Goal: Task Accomplishment & Management: Manage account settings

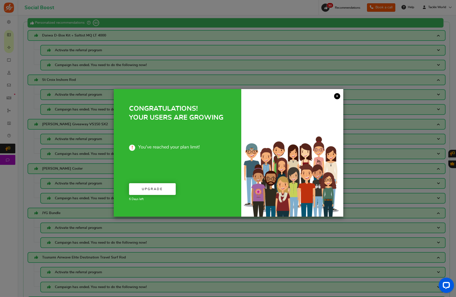
click at [334, 96] on link "×" at bounding box center [337, 96] width 6 height 6
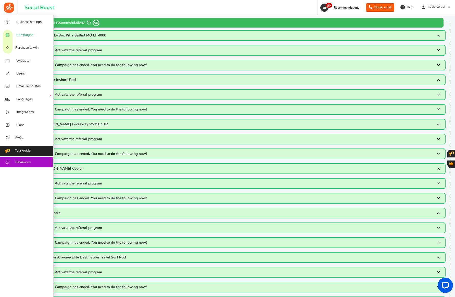
click at [24, 35] on span "Campaigns" at bounding box center [24, 35] width 17 height 5
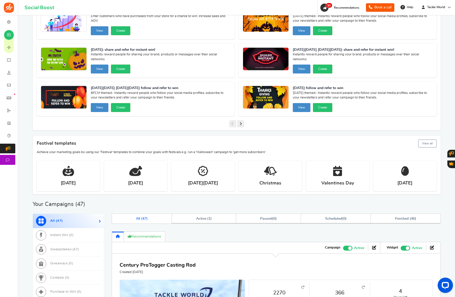
scroll to position [136, 0]
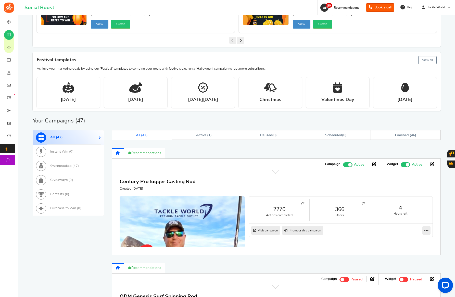
click at [160, 48] on div "Campaigns Create a campaign Action Required Customer accounts are disabled For …" at bounding box center [237, 289] width 408 height 810
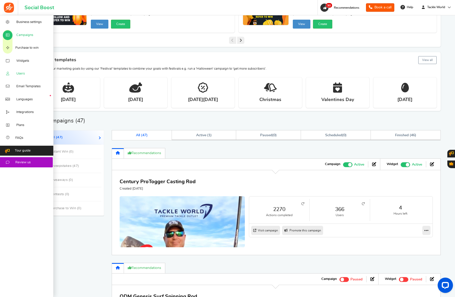
click at [18, 72] on span "Users" at bounding box center [20, 73] width 8 height 5
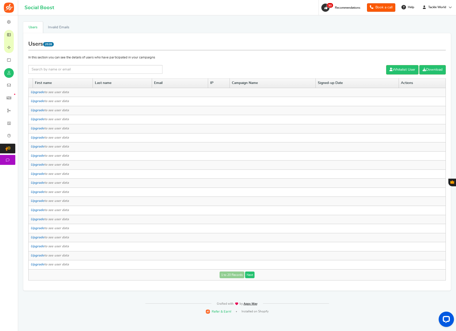
click at [251, 277] on link "Next" at bounding box center [249, 274] width 9 height 7
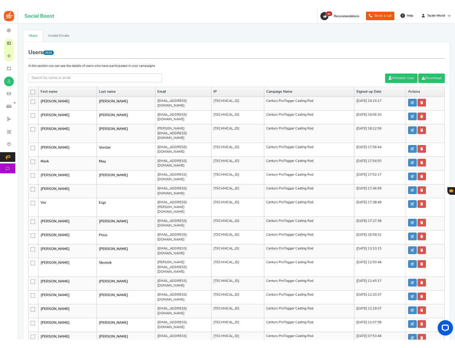
scroll to position [7, 0]
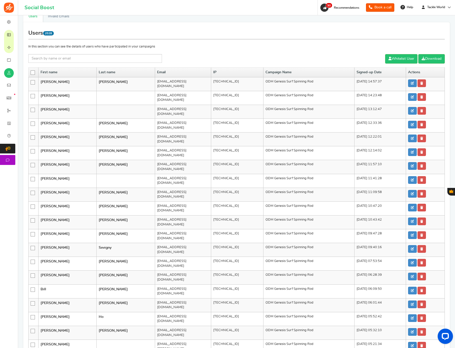
click at [257, 297] on div "First name Last name Email IP Campaign Name Signed-up Date Actions [PERSON_NAME…" at bounding box center [236, 220] width 416 height 307
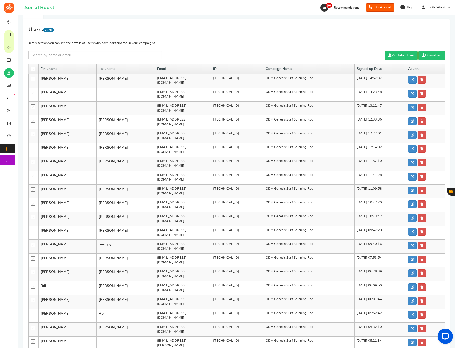
scroll to position [13, 0]
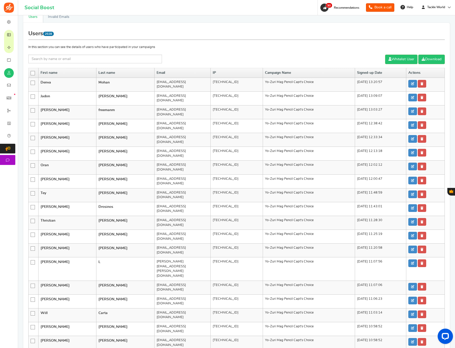
click at [31, 73] on icon at bounding box center [33, 73] width 4 height 4
click at [31, 73] on input "checkbox" at bounding box center [31, 72] width 0 height 3
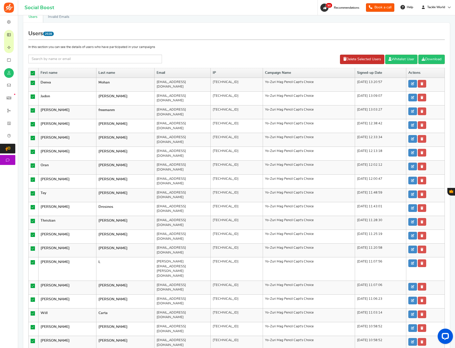
click at [353, 62] on link "Delete Selected Users" at bounding box center [362, 59] width 44 height 9
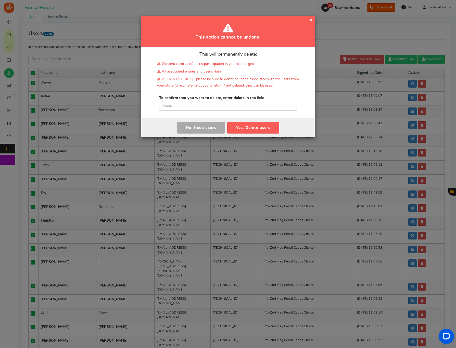
click at [184, 111] on div "This will permanently delete: Consent records of user's participation in your c…" at bounding box center [227, 82] width 173 height 71
click at [185, 106] on input "text" at bounding box center [228, 106] width 138 height 9
type input "delete"
click at [244, 127] on button "Yes, Delete users" at bounding box center [253, 127] width 52 height 11
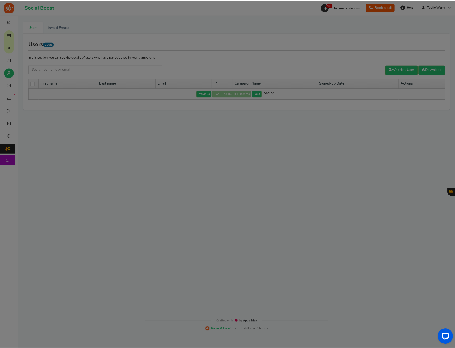
scroll to position [0, 0]
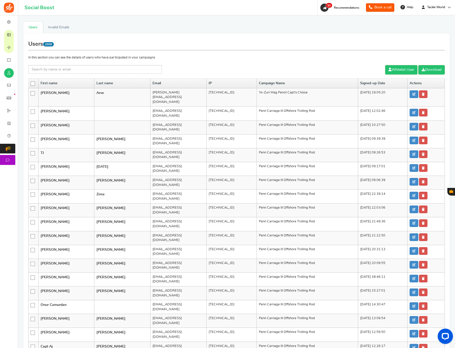
click at [34, 84] on icon at bounding box center [33, 84] width 4 height 4
click at [31, 84] on input "checkbox" at bounding box center [31, 83] width 0 height 3
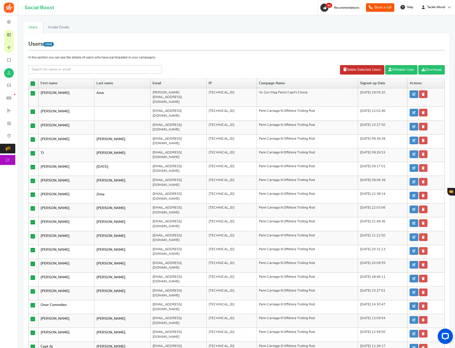
click at [342, 68] on link "Delete Selected Users" at bounding box center [362, 69] width 44 height 9
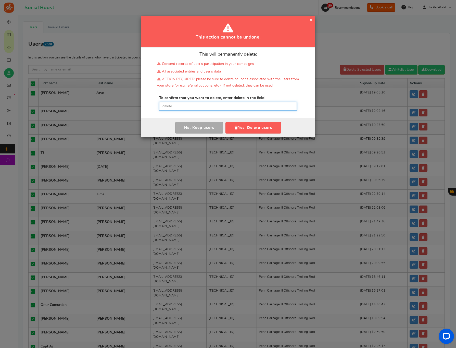
click at [207, 110] on input "text" at bounding box center [228, 106] width 138 height 9
paste input "delete"
type input "delete"
click at [263, 127] on button "Yes, Delete users" at bounding box center [253, 127] width 56 height 11
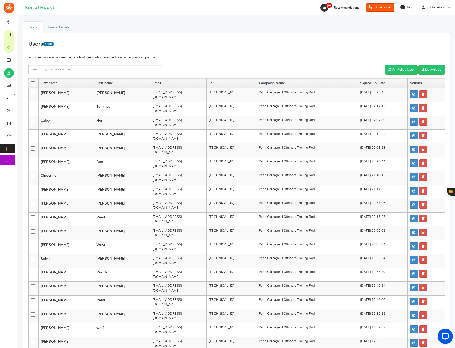
click at [34, 84] on icon at bounding box center [33, 84] width 4 height 4
click at [31, 84] on input "checkbox" at bounding box center [31, 83] width 0 height 3
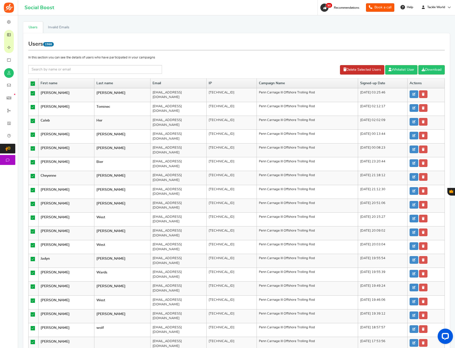
click at [356, 69] on link "Delete Selected Users" at bounding box center [362, 69] width 44 height 9
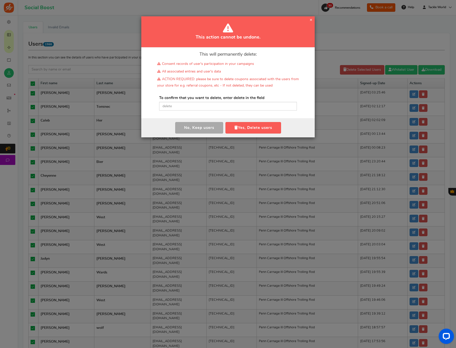
click at [210, 100] on div "To confirm that you want to delete, enter delete in the field Please type 'dele…" at bounding box center [228, 102] width 138 height 15
click at [209, 105] on input "text" at bounding box center [228, 106] width 138 height 9
paste input "delete"
type input "delete"
click at [249, 124] on button "Yes, Delete users" at bounding box center [253, 127] width 56 height 11
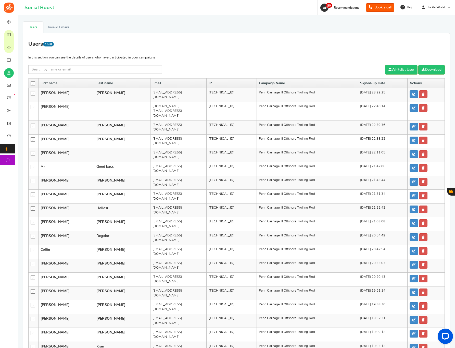
click at [34, 84] on icon at bounding box center [33, 84] width 4 height 4
click at [31, 84] on input "checkbox" at bounding box center [31, 83] width 0 height 3
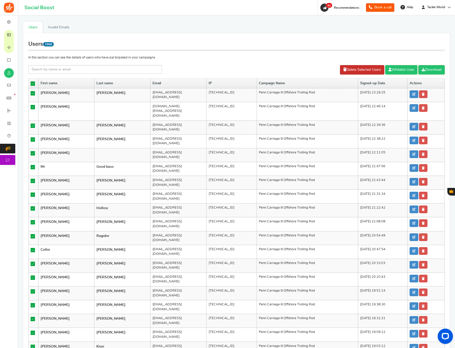
click at [368, 67] on link "Delete Selected Users" at bounding box center [362, 69] width 44 height 9
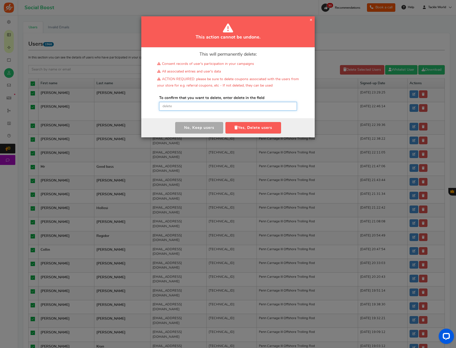
click at [251, 104] on input "text" at bounding box center [228, 106] width 138 height 9
paste input "delete"
type input "delete"
click at [245, 125] on button "Yes, Delete users" at bounding box center [253, 127] width 56 height 11
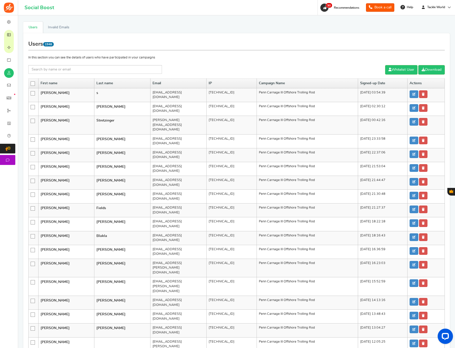
click at [33, 84] on icon at bounding box center [33, 84] width 4 height 4
click at [31, 84] on input "checkbox" at bounding box center [31, 83] width 0 height 3
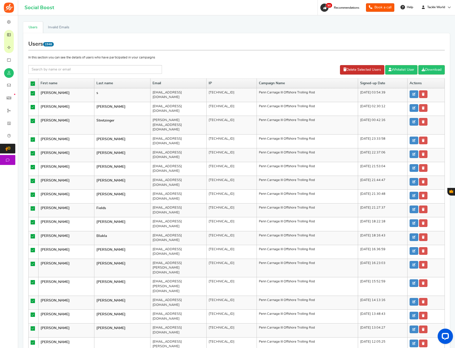
click at [365, 68] on link "Delete Selected Users" at bounding box center [362, 69] width 44 height 9
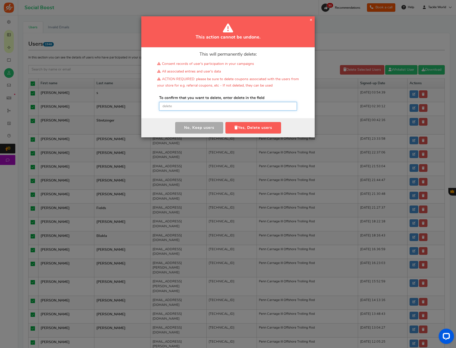
click at [238, 105] on input "text" at bounding box center [228, 106] width 138 height 9
paste input "delete"
type input "delete"
click at [239, 124] on button "Yes, Delete users" at bounding box center [253, 127] width 56 height 11
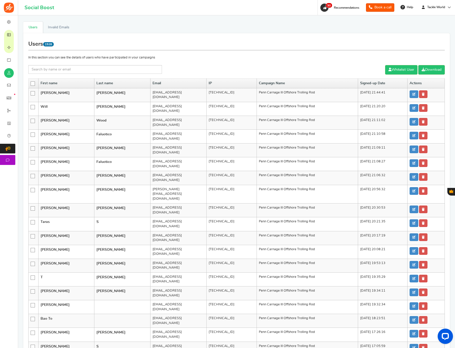
click at [33, 84] on icon at bounding box center [33, 84] width 4 height 4
click at [31, 84] on input "checkbox" at bounding box center [31, 83] width 0 height 3
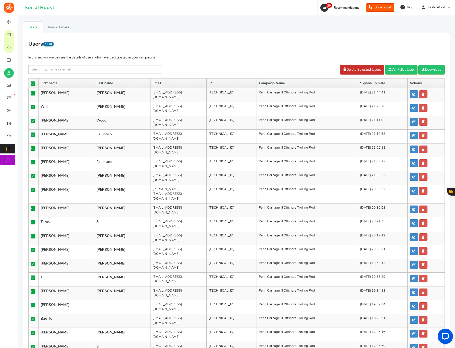
click at [367, 67] on link "Delete Selected Users" at bounding box center [362, 69] width 44 height 9
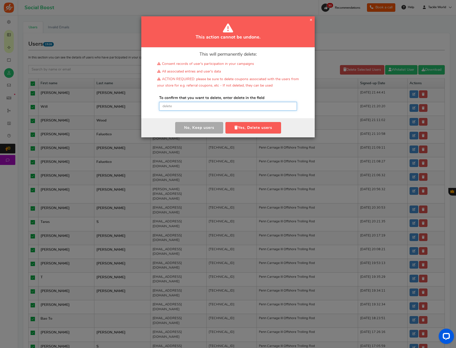
click at [248, 109] on input "text" at bounding box center [228, 106] width 138 height 9
paste input "delete"
click at [250, 128] on button "Yes, Delete users" at bounding box center [253, 127] width 56 height 11
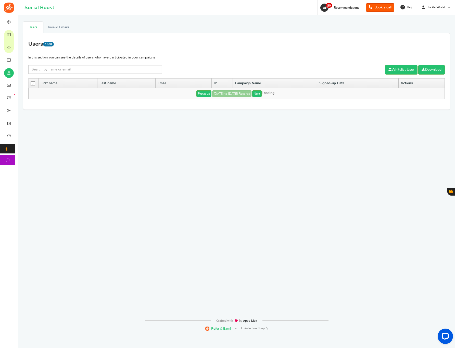
click at [32, 83] on icon at bounding box center [33, 84] width 4 height 4
click at [31, 83] on input "checkbox" at bounding box center [31, 83] width 0 height 3
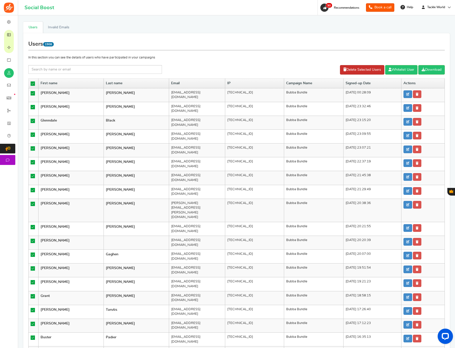
click at [358, 71] on link "Delete Selected Users" at bounding box center [362, 69] width 44 height 9
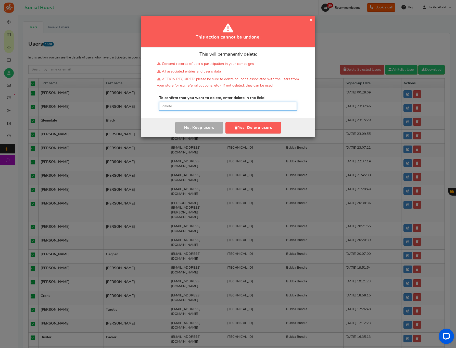
click at [263, 105] on input "text" at bounding box center [228, 106] width 138 height 9
paste input "delete"
type input "delete"
click at [256, 124] on button "Yes, Delete users" at bounding box center [253, 127] width 56 height 11
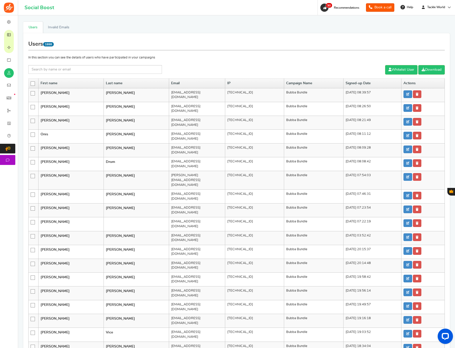
click at [33, 84] on icon at bounding box center [33, 84] width 4 height 4
click at [31, 84] on input "checkbox" at bounding box center [31, 83] width 0 height 3
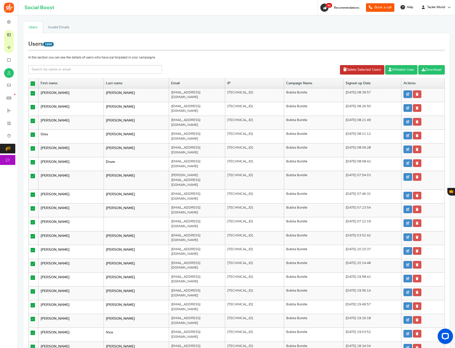
click at [348, 67] on link "Delete Selected Users" at bounding box center [362, 69] width 44 height 9
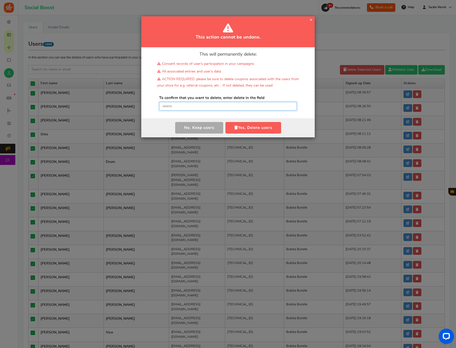
click at [174, 108] on input "text" at bounding box center [228, 106] width 138 height 9
paste input "delete"
type input "delete"
click at [238, 125] on button "Yes, Delete users" at bounding box center [253, 127] width 56 height 11
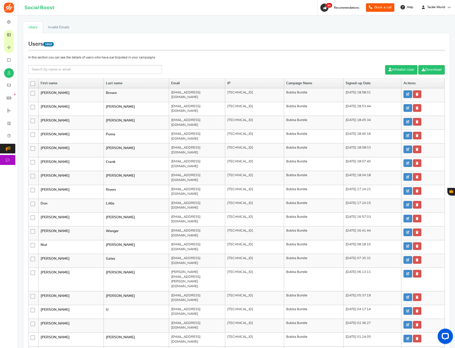
drag, startPoint x: 33, startPoint y: 84, endPoint x: 120, endPoint y: 69, distance: 88.4
click at [33, 84] on icon at bounding box center [33, 84] width 4 height 4
click at [31, 84] on input "checkbox" at bounding box center [31, 83] width 0 height 3
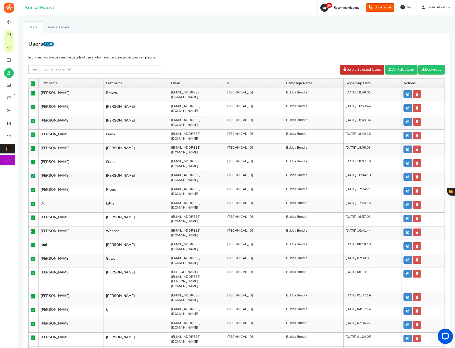
click at [361, 69] on link "Delete Selected Users" at bounding box center [362, 69] width 44 height 9
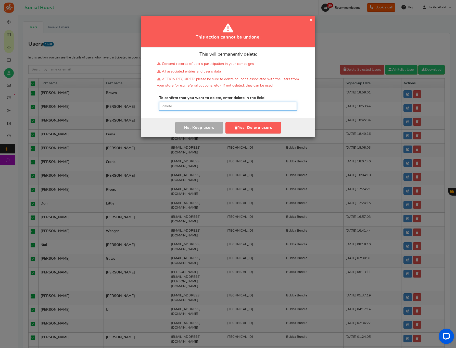
click at [249, 110] on input "text" at bounding box center [228, 106] width 138 height 9
paste input "delete"
type input "delete"
click at [243, 130] on button "Yes, Delete users" at bounding box center [253, 127] width 56 height 11
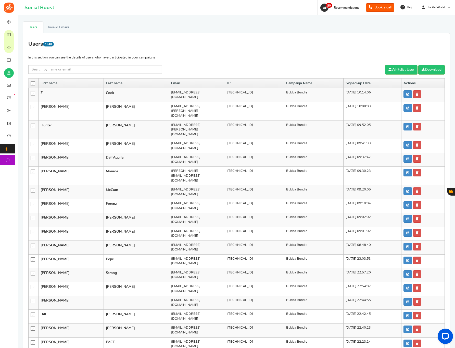
click at [32, 83] on icon at bounding box center [33, 84] width 4 height 4
click at [31, 83] on input "checkbox" at bounding box center [31, 83] width 0 height 3
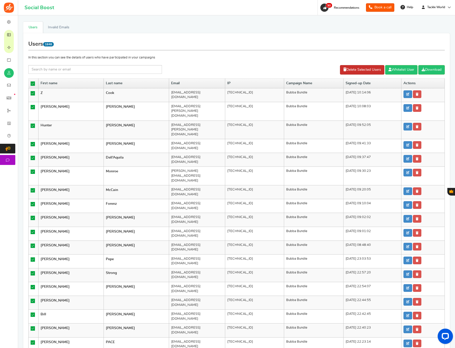
click at [350, 70] on link "Delete Selected Users" at bounding box center [362, 69] width 44 height 9
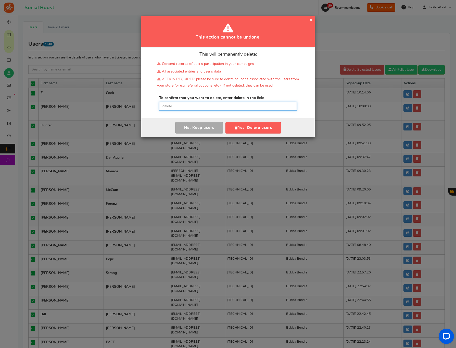
click at [247, 107] on input "text" at bounding box center [228, 106] width 138 height 9
paste input "delete"
click at [260, 129] on button "Yes, Delete users" at bounding box center [253, 127] width 56 height 11
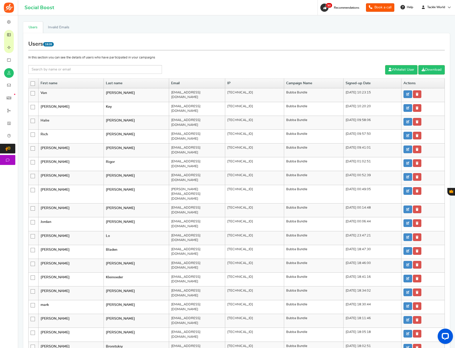
click at [33, 84] on icon at bounding box center [33, 84] width 4 height 4
click at [31, 84] on input "checkbox" at bounding box center [31, 83] width 0 height 3
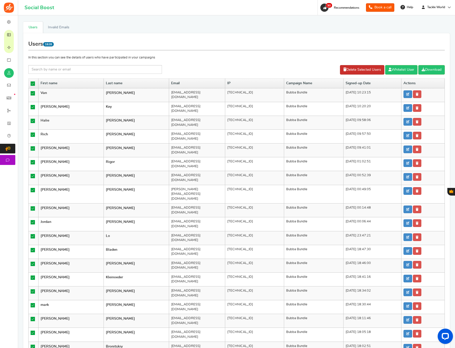
click at [370, 69] on link "Delete Selected Users" at bounding box center [362, 69] width 44 height 9
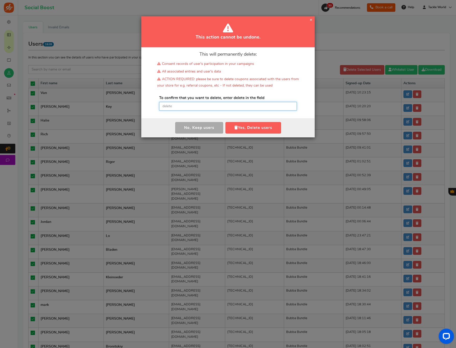
drag, startPoint x: 227, startPoint y: 105, endPoint x: 238, endPoint y: 115, distance: 14.6
click at [227, 105] on input "text" at bounding box center [228, 106] width 138 height 9
paste input "delete"
click at [257, 127] on button "Yes, Delete users" at bounding box center [253, 127] width 56 height 11
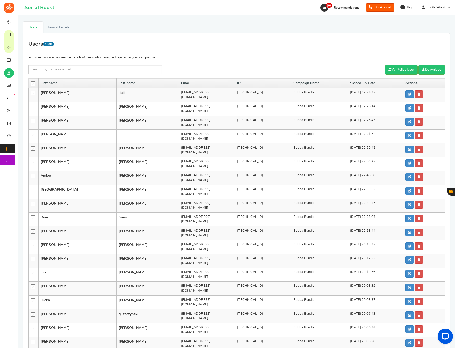
click at [33, 84] on icon at bounding box center [33, 84] width 4 height 4
click at [31, 84] on input "checkbox" at bounding box center [31, 83] width 0 height 3
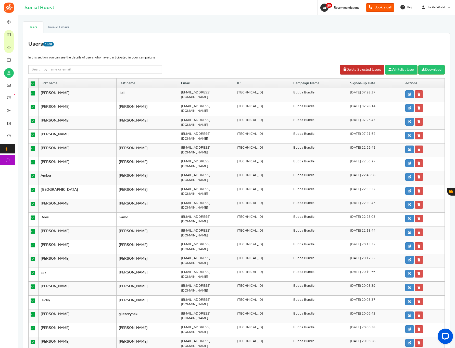
click at [367, 70] on link "Delete Selected Users" at bounding box center [362, 69] width 44 height 9
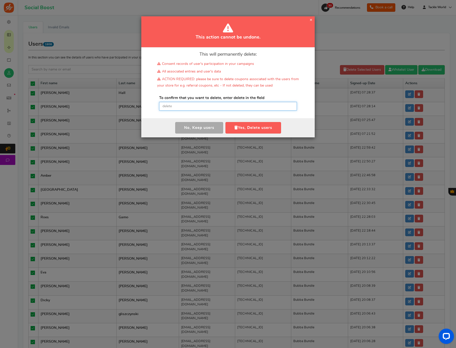
click at [268, 108] on input "text" at bounding box center [228, 106] width 138 height 9
paste input "delete"
type input "delete"
click at [266, 126] on button "Yes, Delete users" at bounding box center [253, 127] width 56 height 11
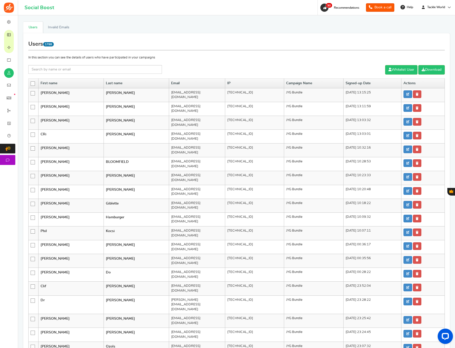
click at [33, 83] on icon at bounding box center [33, 84] width 4 height 4
click at [31, 83] on input "checkbox" at bounding box center [31, 83] width 0 height 3
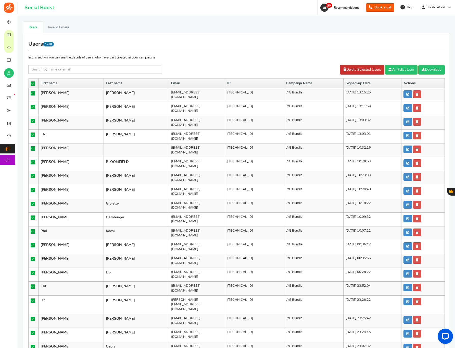
click at [351, 68] on link "Delete Selected Users" at bounding box center [362, 69] width 44 height 9
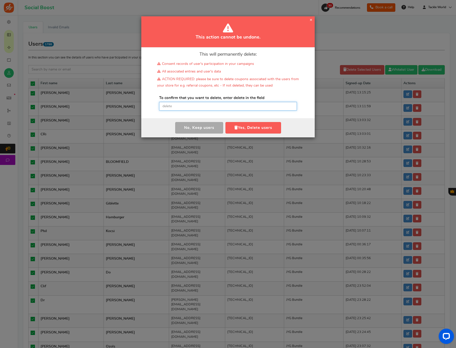
click at [192, 108] on input "text" at bounding box center [228, 106] width 138 height 9
paste input "delete"
click at [236, 128] on icon "button" at bounding box center [236, 127] width 4 height 4
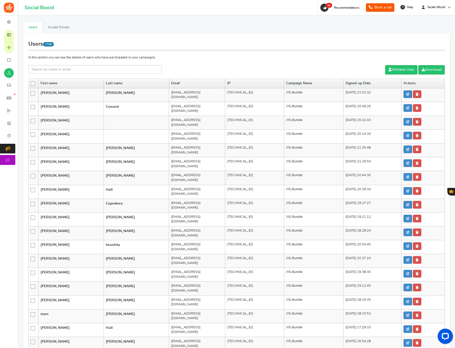
click at [32, 84] on icon at bounding box center [33, 84] width 4 height 4
click at [31, 84] on input "checkbox" at bounding box center [31, 83] width 0 height 3
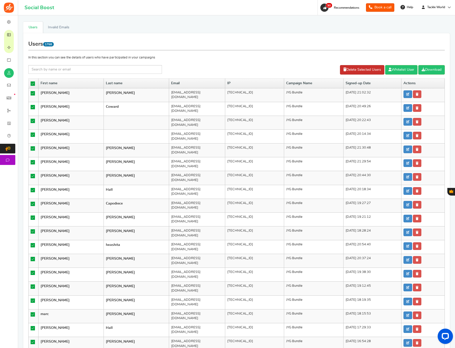
click at [360, 69] on link "Delete Selected Users" at bounding box center [362, 69] width 44 height 9
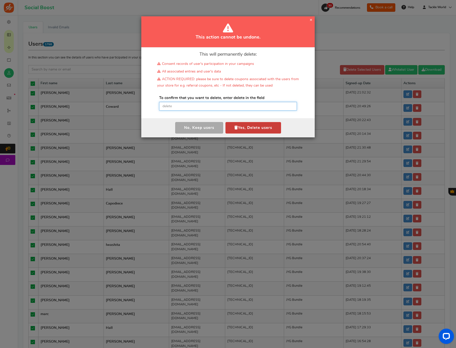
click at [243, 105] on input "text" at bounding box center [228, 106] width 138 height 9
paste input "delete"
click at [243, 121] on div "No, Keep user s Yes, Delete user Yes, Delete users" at bounding box center [227, 127] width 173 height 19
click at [242, 128] on button "Yes, Delete users" at bounding box center [253, 127] width 56 height 11
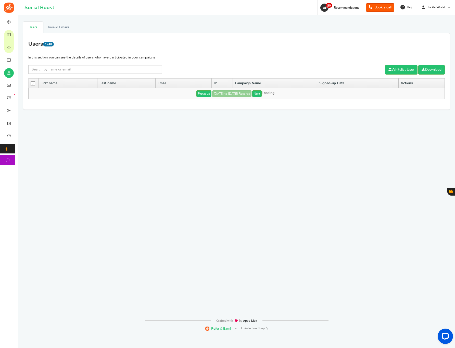
click at [32, 83] on icon at bounding box center [33, 84] width 4 height 4
click at [31, 83] on input "checkbox" at bounding box center [31, 83] width 0 height 3
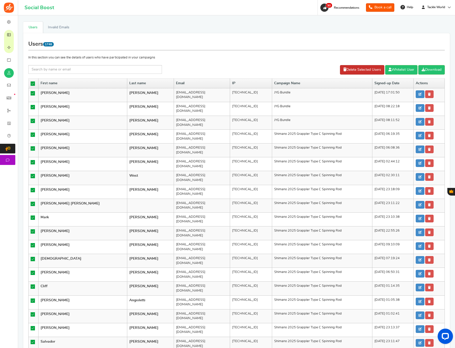
click at [350, 69] on link "Delete Selected Users" at bounding box center [362, 69] width 44 height 9
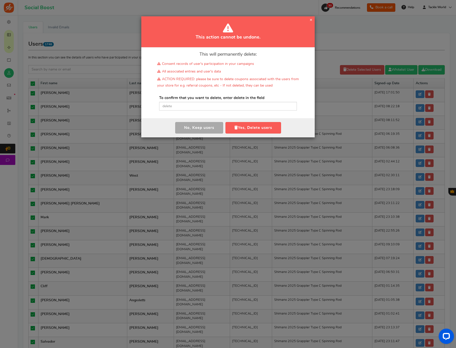
drag, startPoint x: 192, startPoint y: 95, endPoint x: 190, endPoint y: 100, distance: 5.6
click at [192, 95] on div "This will permanently delete: Consent records of user's participation in your c…" at bounding box center [227, 82] width 173 height 71
click at [189, 102] on input "text" at bounding box center [228, 106] width 138 height 9
paste input "delete"
drag, startPoint x: 267, startPoint y: 126, endPoint x: 221, endPoint y: 120, distance: 46.6
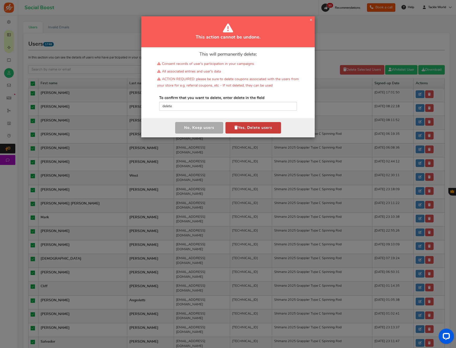
click at [267, 126] on button "Yes, Delete users" at bounding box center [253, 127] width 56 height 11
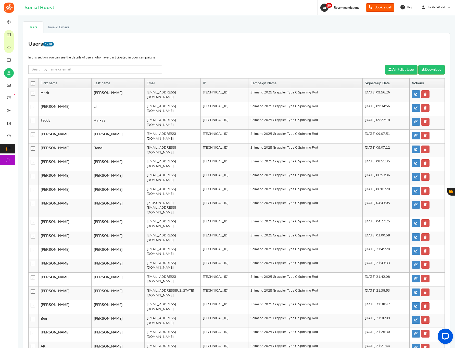
click at [32, 84] on icon at bounding box center [33, 84] width 4 height 4
click at [31, 84] on input "checkbox" at bounding box center [31, 83] width 0 height 3
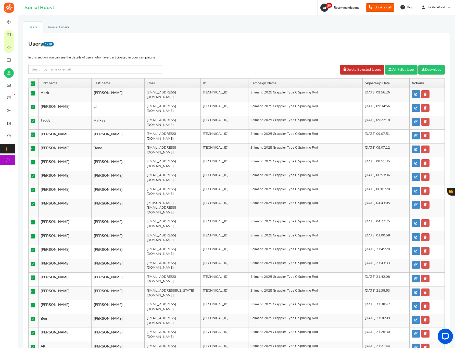
click at [361, 73] on link "Delete Selected Users" at bounding box center [362, 69] width 44 height 9
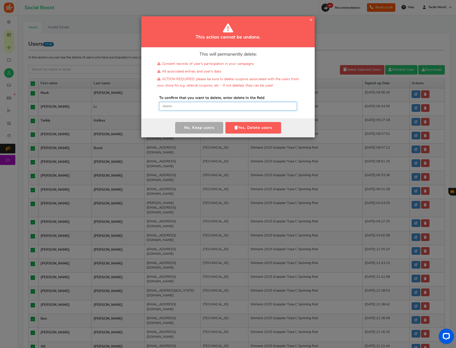
click at [194, 105] on input "text" at bounding box center [228, 106] width 138 height 9
paste input "delete"
click at [253, 123] on button "Yes, Delete users" at bounding box center [253, 127] width 56 height 11
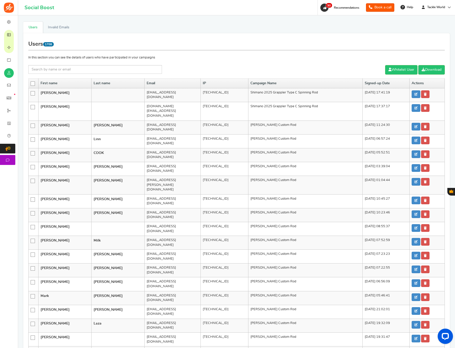
click at [33, 84] on icon at bounding box center [33, 84] width 4 height 4
click at [31, 84] on input "checkbox" at bounding box center [31, 83] width 0 height 3
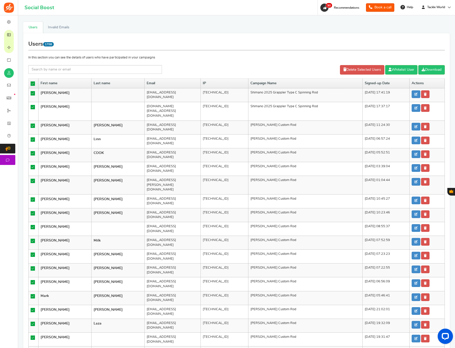
click at [334, 68] on div "Delete Selected Users Whitelist User Download" at bounding box center [307, 69] width 283 height 9
click at [348, 70] on link "Delete Selected Users" at bounding box center [362, 69] width 44 height 9
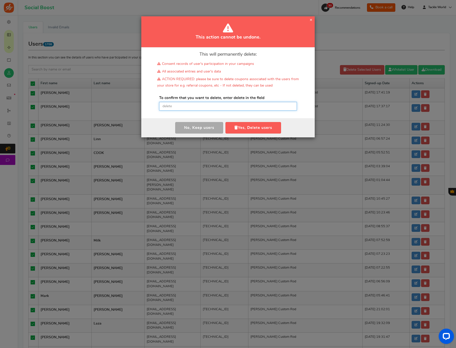
click at [185, 103] on input "text" at bounding box center [228, 106] width 138 height 9
paste input "delete"
type input "delete"
click at [271, 123] on button "Yes, Delete users" at bounding box center [253, 127] width 56 height 11
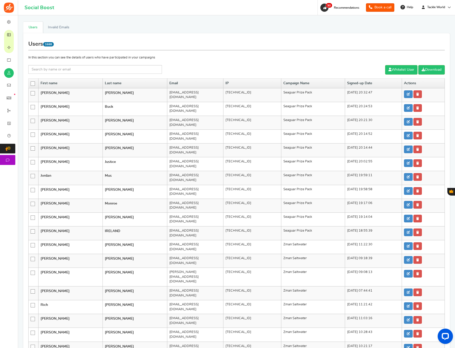
click at [31, 84] on icon at bounding box center [33, 84] width 4 height 4
click at [31, 84] on input "checkbox" at bounding box center [31, 83] width 0 height 3
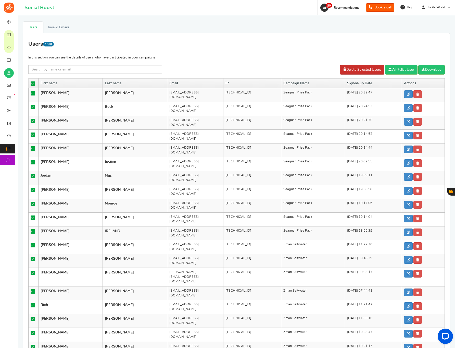
click at [365, 69] on link "Delete Selected Users" at bounding box center [362, 69] width 44 height 9
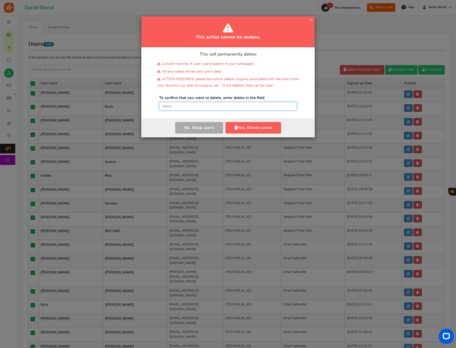
click at [180, 107] on input "text" at bounding box center [228, 106] width 138 height 9
paste input "delete"
type input "delete"
click at [246, 125] on button "Yes, Delete users" at bounding box center [253, 127] width 56 height 11
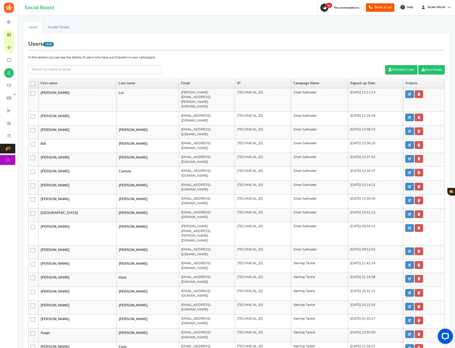
click at [33, 83] on icon at bounding box center [33, 84] width 4 height 4
click at [31, 83] on input "checkbox" at bounding box center [31, 83] width 0 height 3
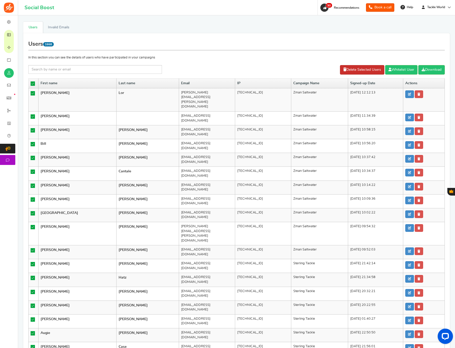
click at [359, 70] on link "Delete Selected Users" at bounding box center [362, 69] width 44 height 9
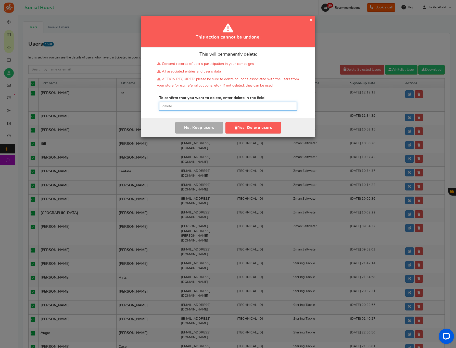
click at [193, 106] on input "text" at bounding box center [228, 106] width 138 height 9
paste input "delete"
click at [244, 125] on button "Yes, Delete users" at bounding box center [253, 127] width 56 height 11
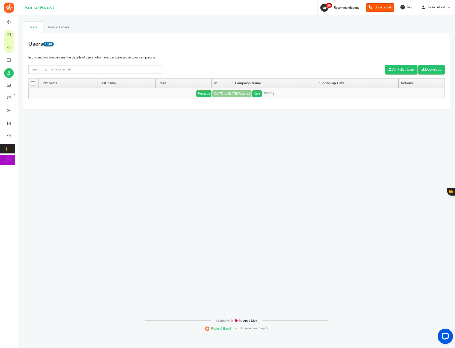
click at [34, 83] on icon at bounding box center [33, 84] width 4 height 4
click at [31, 83] on input "checkbox" at bounding box center [31, 83] width 0 height 3
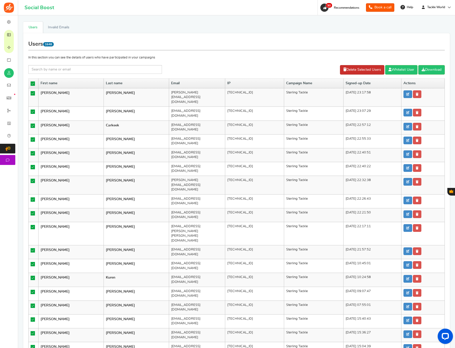
click at [348, 69] on link "Delete Selected Users" at bounding box center [362, 69] width 44 height 9
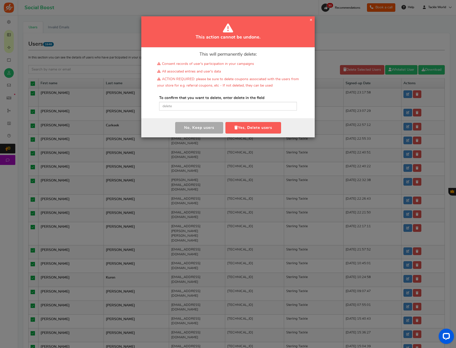
drag, startPoint x: 208, startPoint y: 96, endPoint x: 204, endPoint y: 102, distance: 7.7
click at [208, 96] on label "To confirm that you want to delete, enter delete in the field" at bounding box center [211, 97] width 105 height 5
click at [204, 102] on input "text" at bounding box center [228, 106] width 138 height 9
paste input "delete"
drag, startPoint x: 240, startPoint y: 126, endPoint x: 236, endPoint y: 126, distance: 3.8
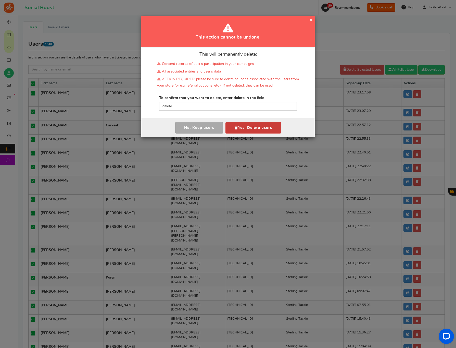
click at [240, 126] on button "Yes, Delete users" at bounding box center [253, 127] width 56 height 11
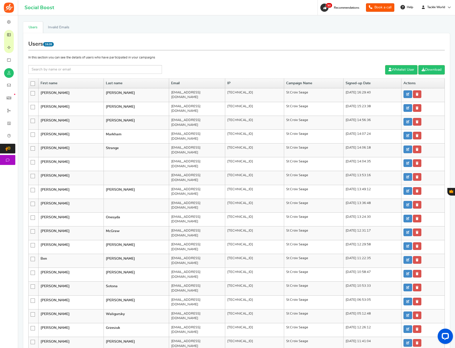
click at [33, 83] on icon at bounding box center [33, 84] width 4 height 4
click at [31, 83] on input "checkbox" at bounding box center [31, 83] width 0 height 3
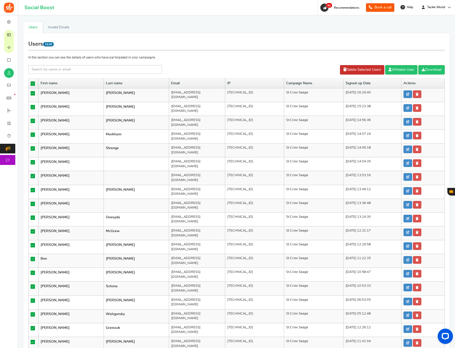
click at [362, 71] on link "Delete Selected Users" at bounding box center [362, 69] width 44 height 9
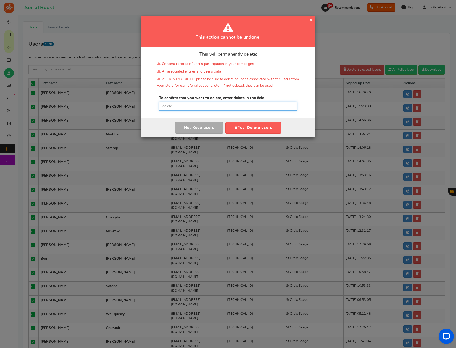
click at [245, 106] on input "text" at bounding box center [228, 106] width 138 height 9
paste input "delete"
click at [245, 126] on button "Yes, Delete users" at bounding box center [253, 127] width 56 height 11
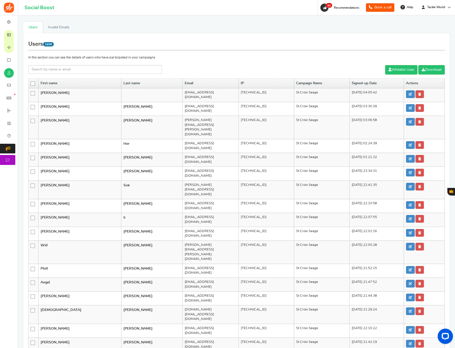
click at [34, 84] on icon at bounding box center [33, 84] width 4 height 4
click at [31, 84] on input "checkbox" at bounding box center [31, 83] width 0 height 3
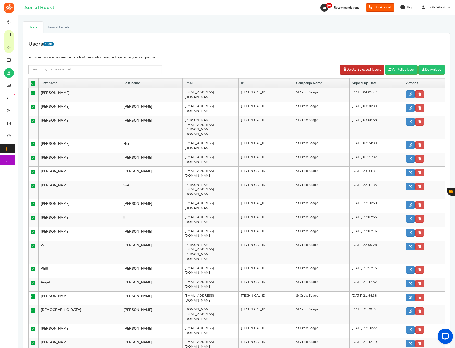
click at [362, 71] on link "Delete Selected Users" at bounding box center [362, 69] width 44 height 9
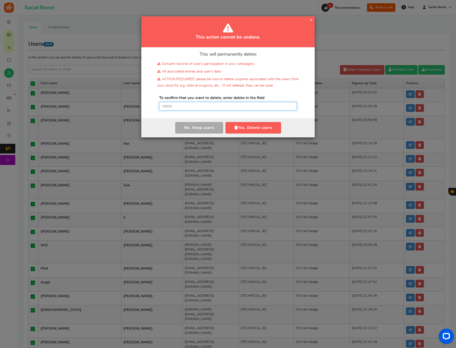
click at [223, 104] on input "text" at bounding box center [228, 106] width 138 height 9
paste input "delete"
click at [233, 124] on button "Yes, Delete users" at bounding box center [253, 127] width 56 height 11
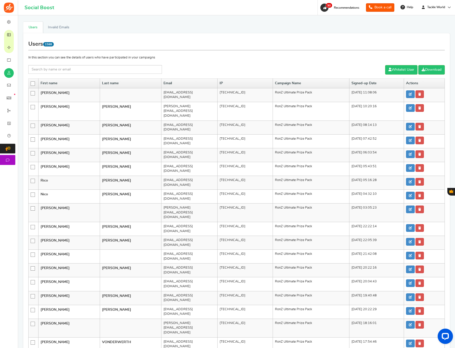
click at [32, 83] on icon at bounding box center [33, 84] width 4 height 4
click at [31, 83] on input "checkbox" at bounding box center [31, 83] width 0 height 3
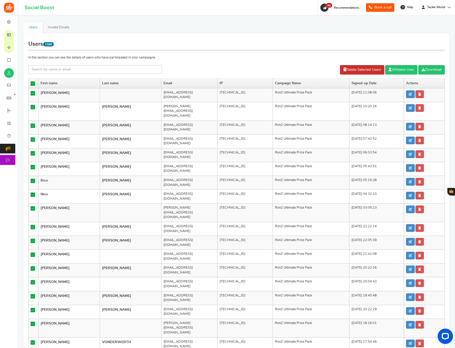
click at [374, 66] on link "Delete Selected Users" at bounding box center [362, 69] width 44 height 9
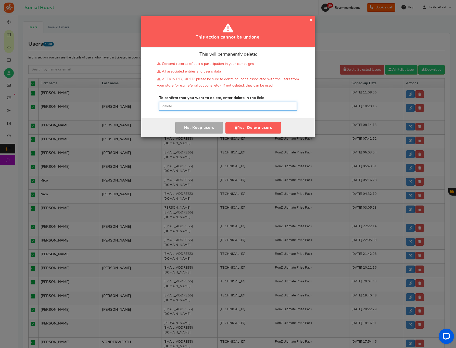
click at [164, 104] on input "text" at bounding box center [228, 106] width 138 height 9
paste input "delete"
click at [242, 124] on button "Yes, Delete users" at bounding box center [253, 127] width 56 height 11
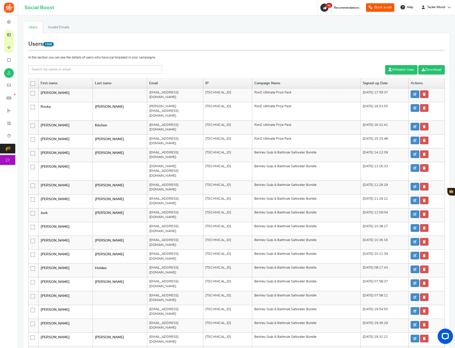
click at [34, 83] on icon at bounding box center [33, 84] width 4 height 4
click at [31, 83] on input "checkbox" at bounding box center [31, 83] width 0 height 3
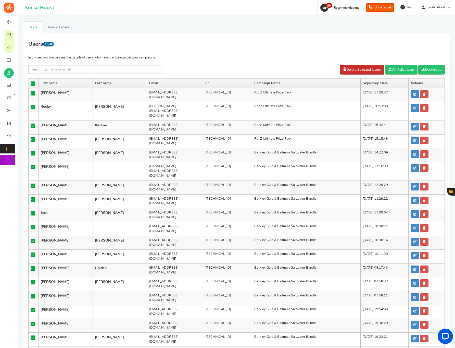
click at [348, 67] on link "Delete Selected Users" at bounding box center [362, 69] width 44 height 9
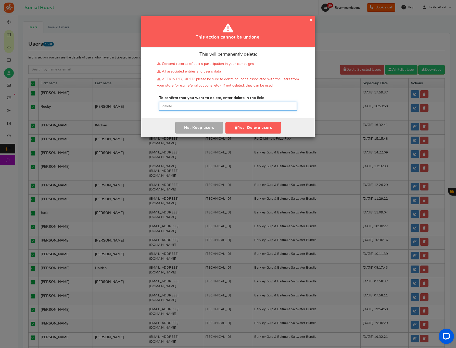
click at [236, 108] on input "text" at bounding box center [228, 106] width 138 height 9
paste input "delete"
type input "delete"
click at [248, 126] on button "Yes, Delete users" at bounding box center [253, 127] width 56 height 11
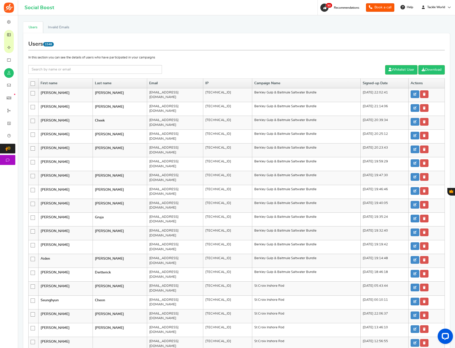
click at [32, 84] on icon at bounding box center [33, 84] width 4 height 4
click at [31, 84] on input "checkbox" at bounding box center [31, 83] width 0 height 3
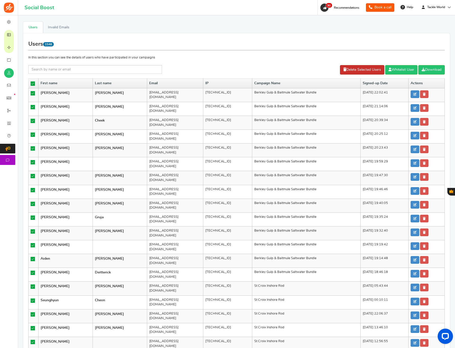
click at [344, 73] on link "Delete Selected Users" at bounding box center [362, 69] width 44 height 9
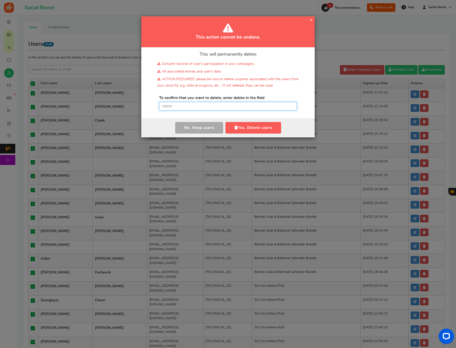
click at [229, 108] on input "text" at bounding box center [228, 106] width 138 height 9
paste input "delete"
type input "delete"
click at [236, 126] on icon "button" at bounding box center [236, 127] width 4 height 4
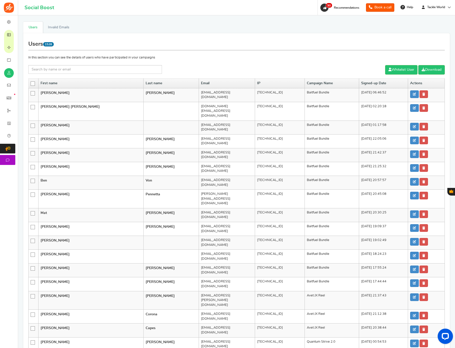
click at [32, 83] on icon at bounding box center [33, 84] width 4 height 4
click at [31, 83] on input "checkbox" at bounding box center [31, 83] width 0 height 3
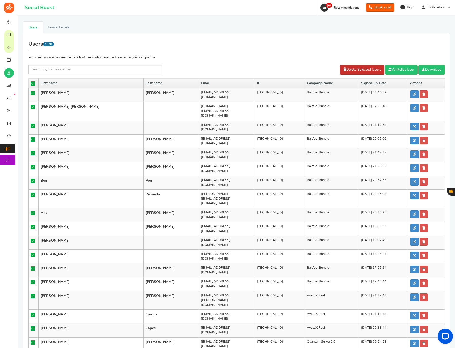
click at [370, 70] on link "Delete Selected Users" at bounding box center [362, 69] width 44 height 9
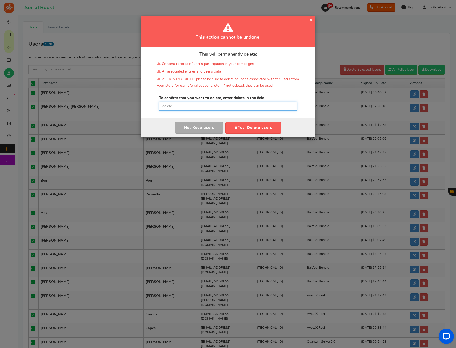
click at [181, 103] on input "text" at bounding box center [228, 106] width 138 height 9
paste input "delete"
type input "delete"
click at [238, 123] on button "Yes, Delete users" at bounding box center [253, 127] width 56 height 11
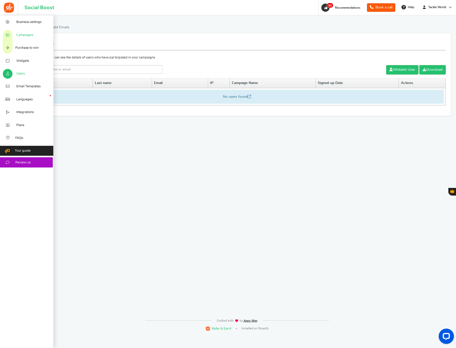
click at [22, 36] on span "Campaigns" at bounding box center [24, 35] width 17 height 5
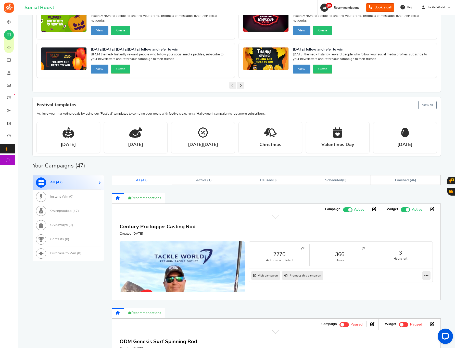
scroll to position [100, 0]
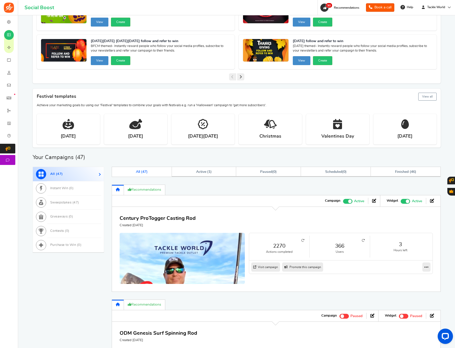
click at [363, 239] on icon at bounding box center [363, 240] width 3 height 3
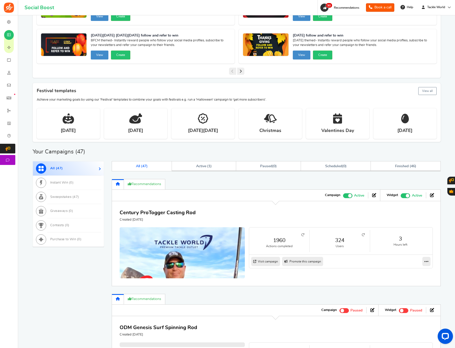
scroll to position [196, 0]
